Goal: Task Accomplishment & Management: Manage account settings

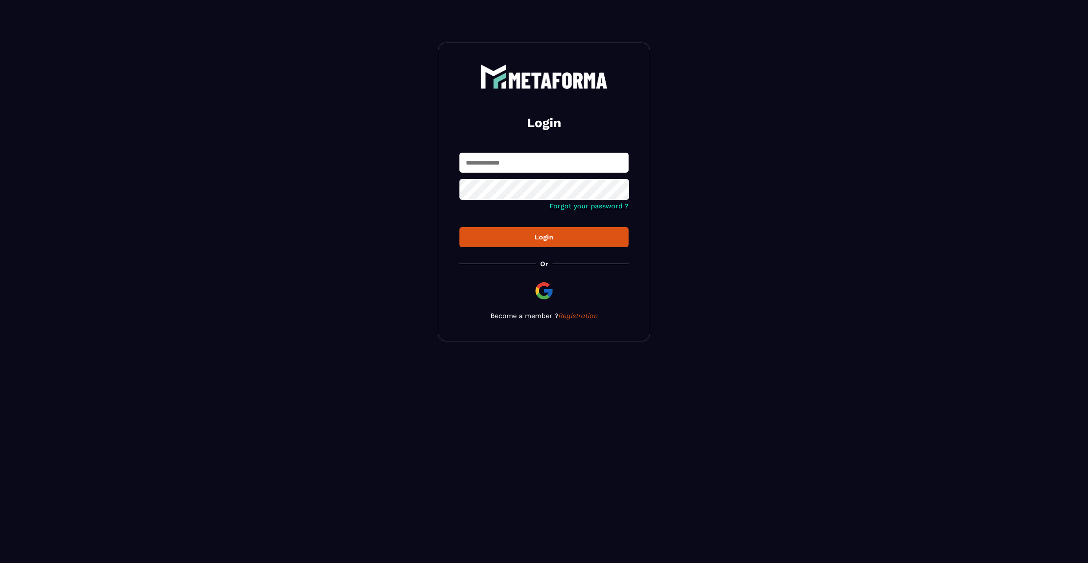
type input "**********"
click at [567, 236] on div "Login" at bounding box center [544, 237] width 156 height 8
